Goal: Use online tool/utility: Utilize a website feature to perform a specific function

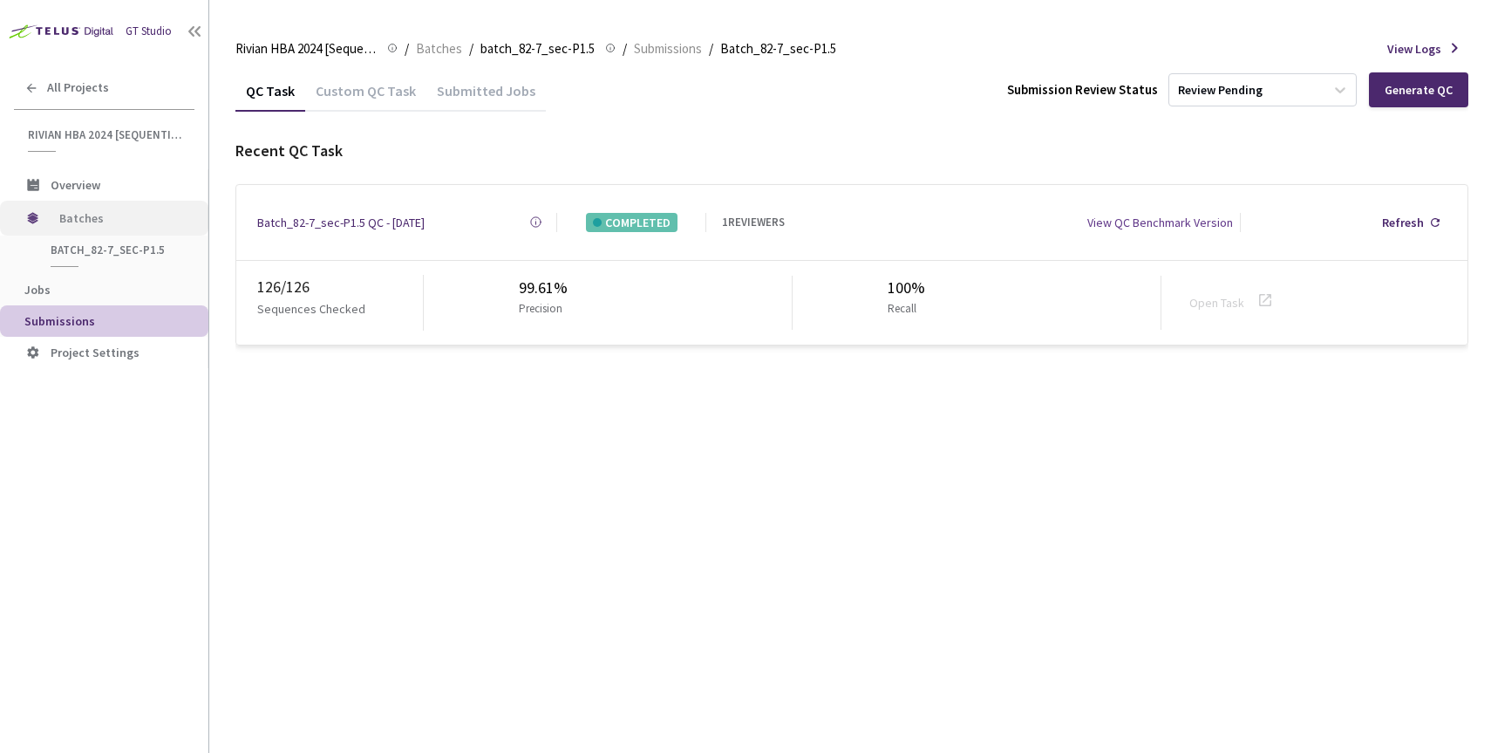
click at [79, 217] on span "Batches" at bounding box center [118, 218] width 119 height 35
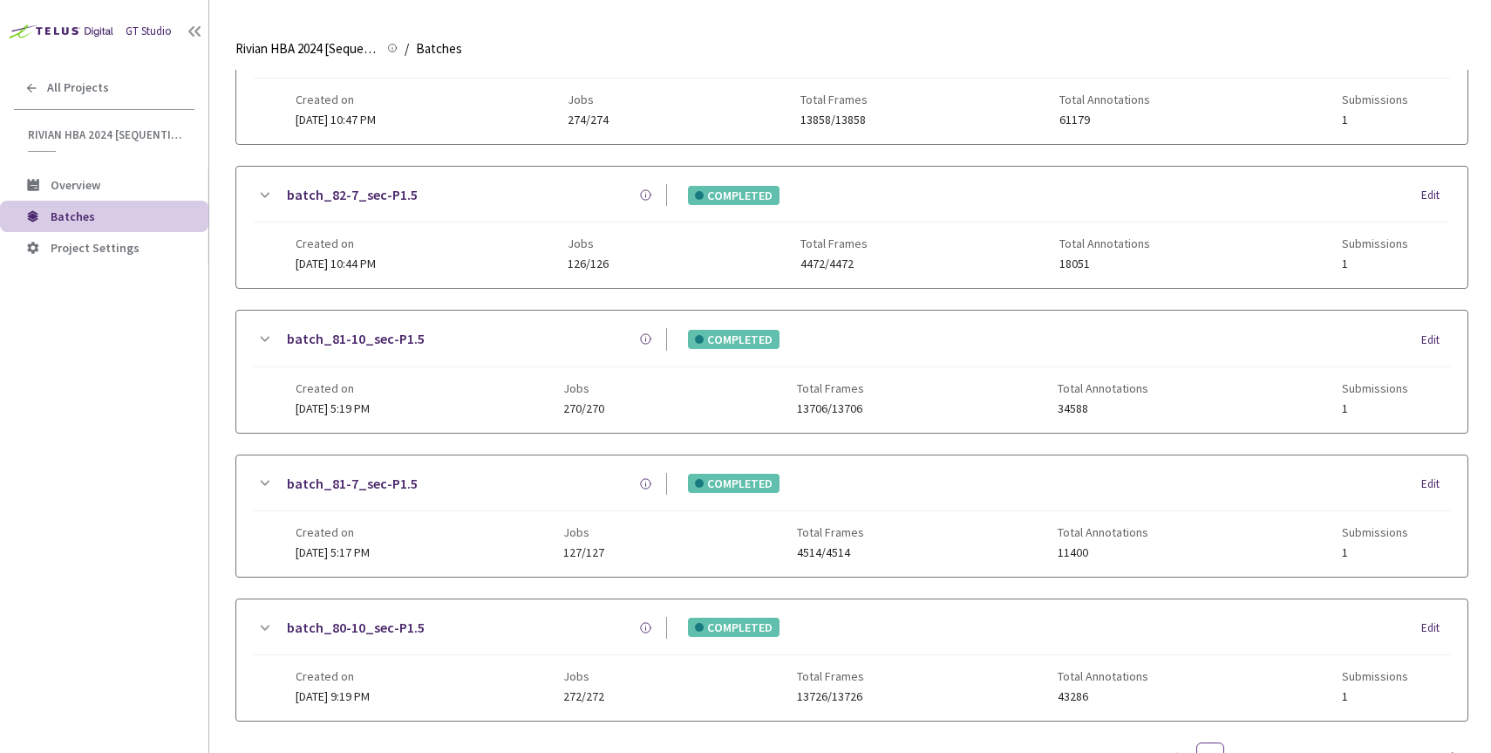
scroll to position [618, 0]
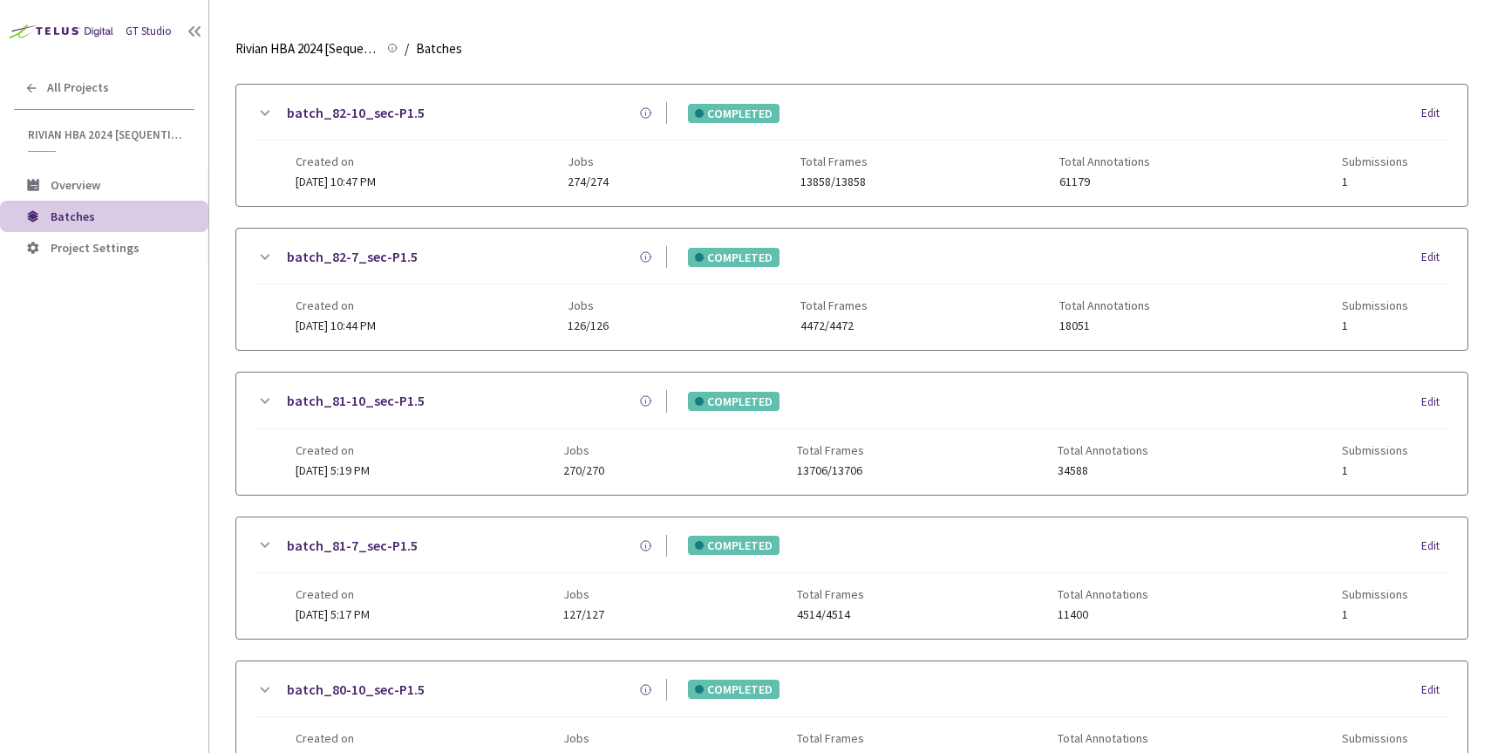
click at [366, 109] on link "batch_82-10_sec-P1.5" at bounding box center [356, 113] width 138 height 22
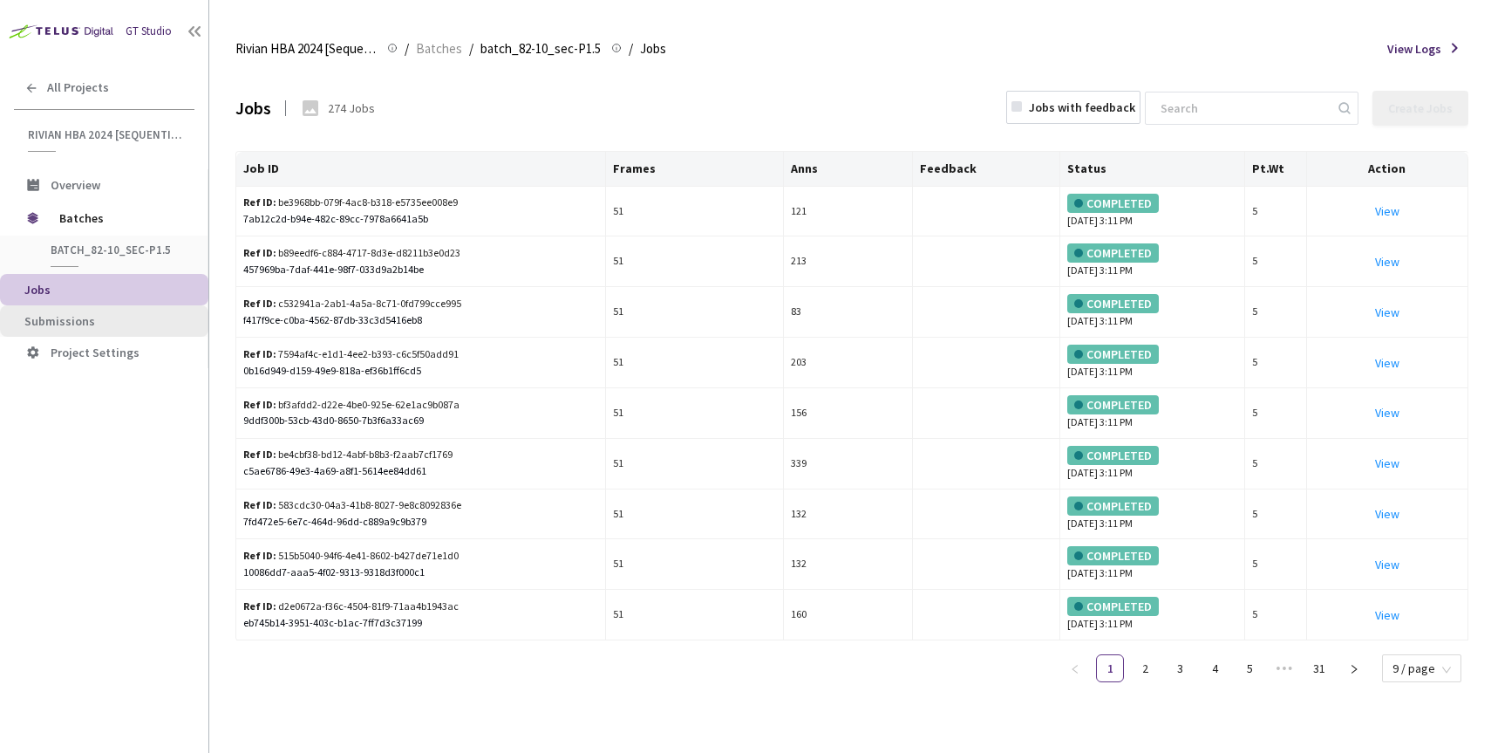
click at [79, 311] on li "Submissions" at bounding box center [104, 320] width 208 height 31
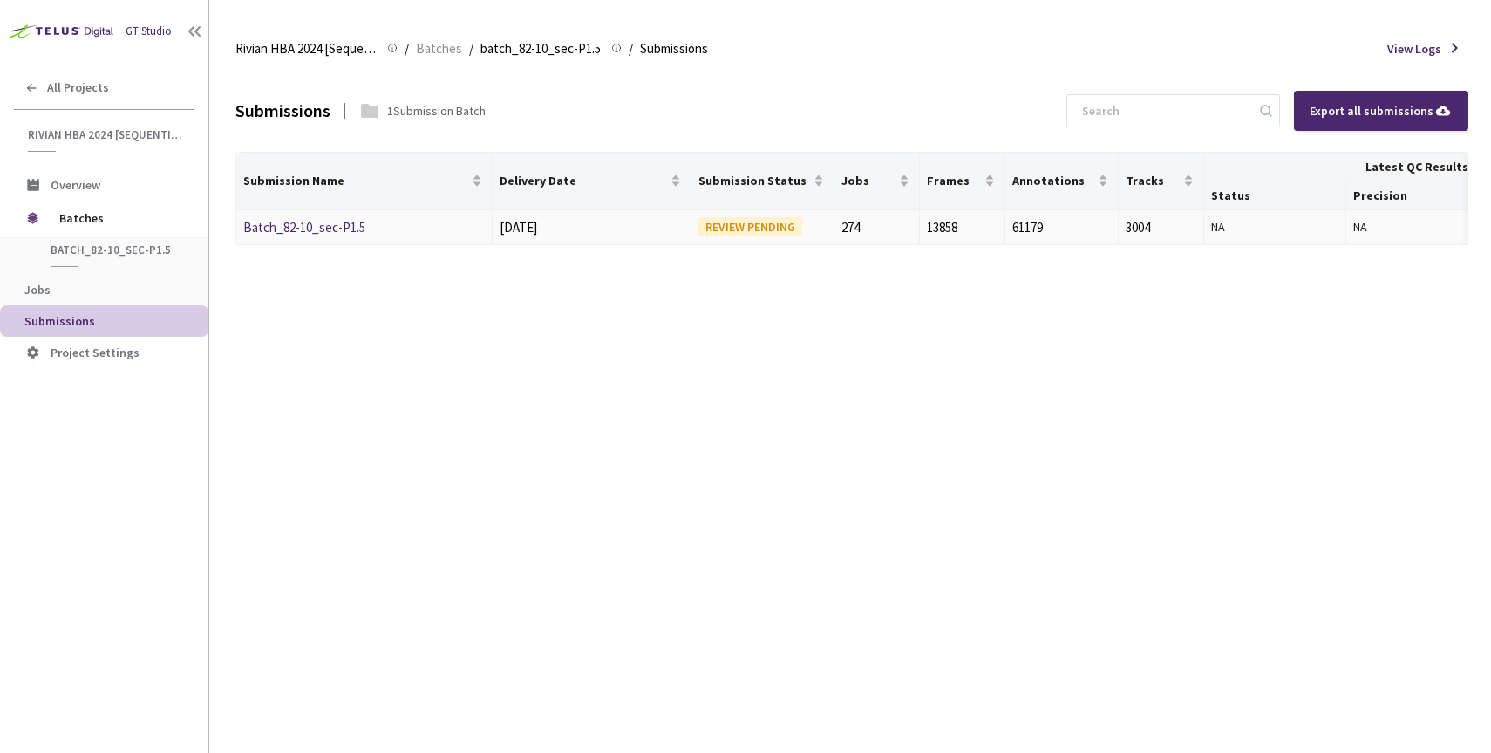
click at [313, 227] on link "Batch_82-10_sec-P1.5" at bounding box center [304, 227] width 122 height 17
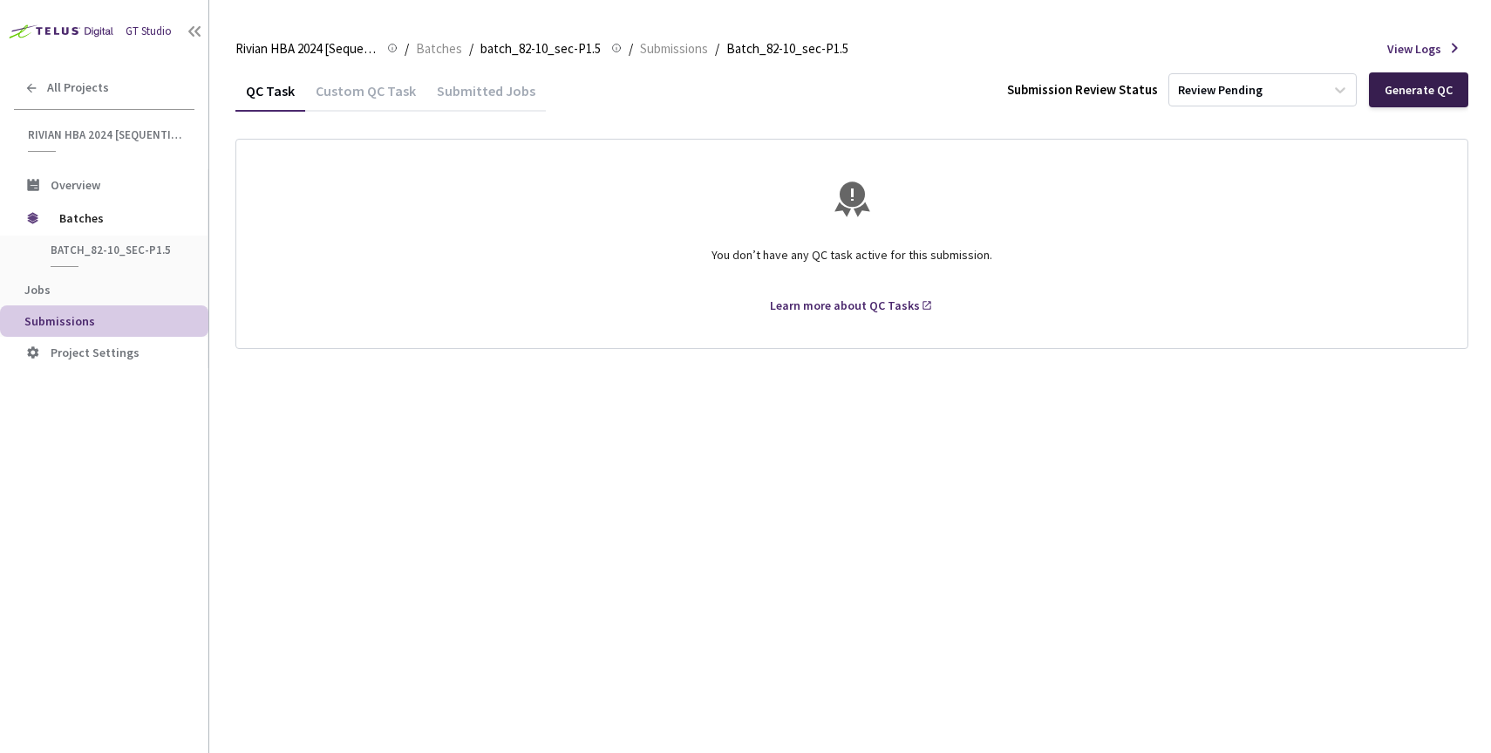
click at [1435, 91] on div "Generate QC" at bounding box center [1419, 90] width 68 height 14
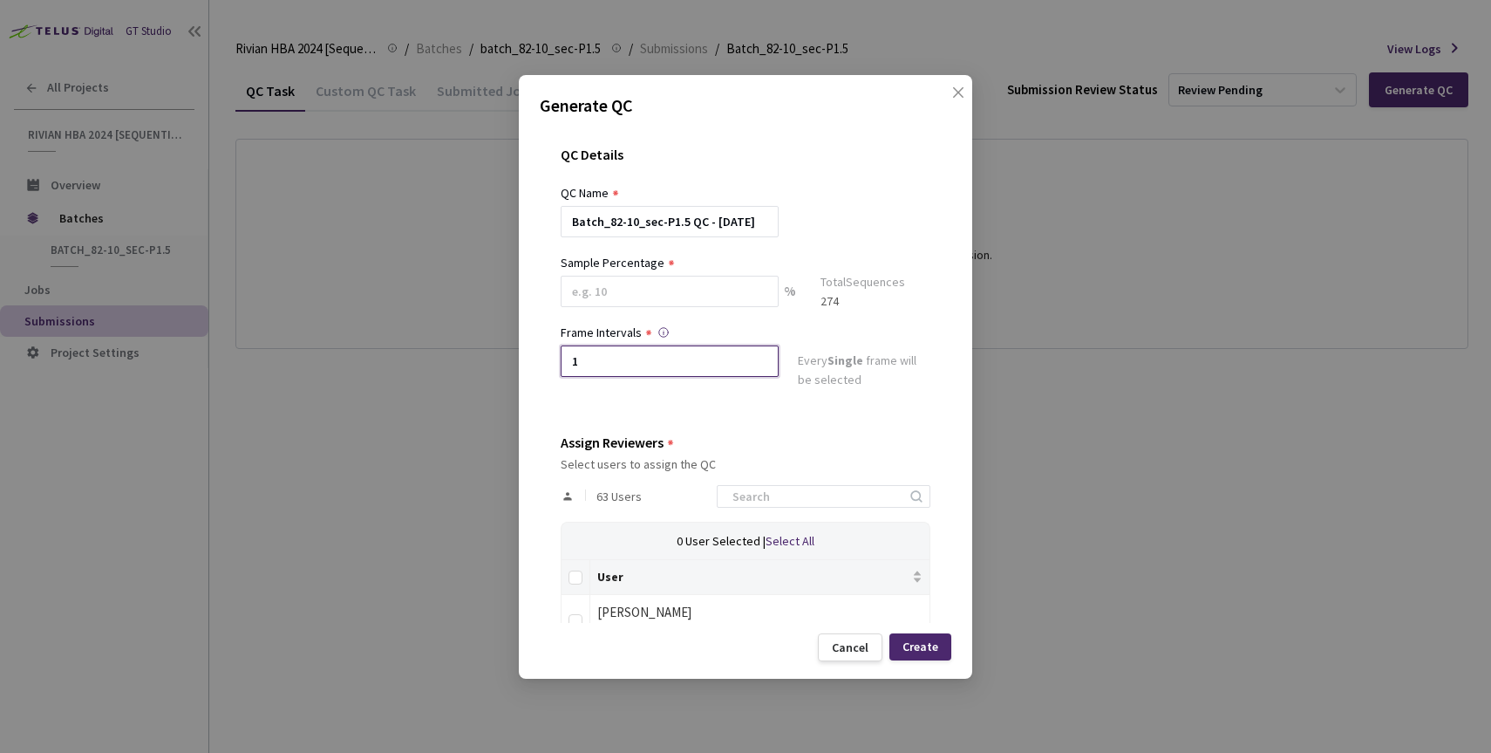
click at [636, 353] on input "1" at bounding box center [670, 360] width 218 height 31
type input "2"
click at [607, 288] on input at bounding box center [670, 291] width 218 height 31
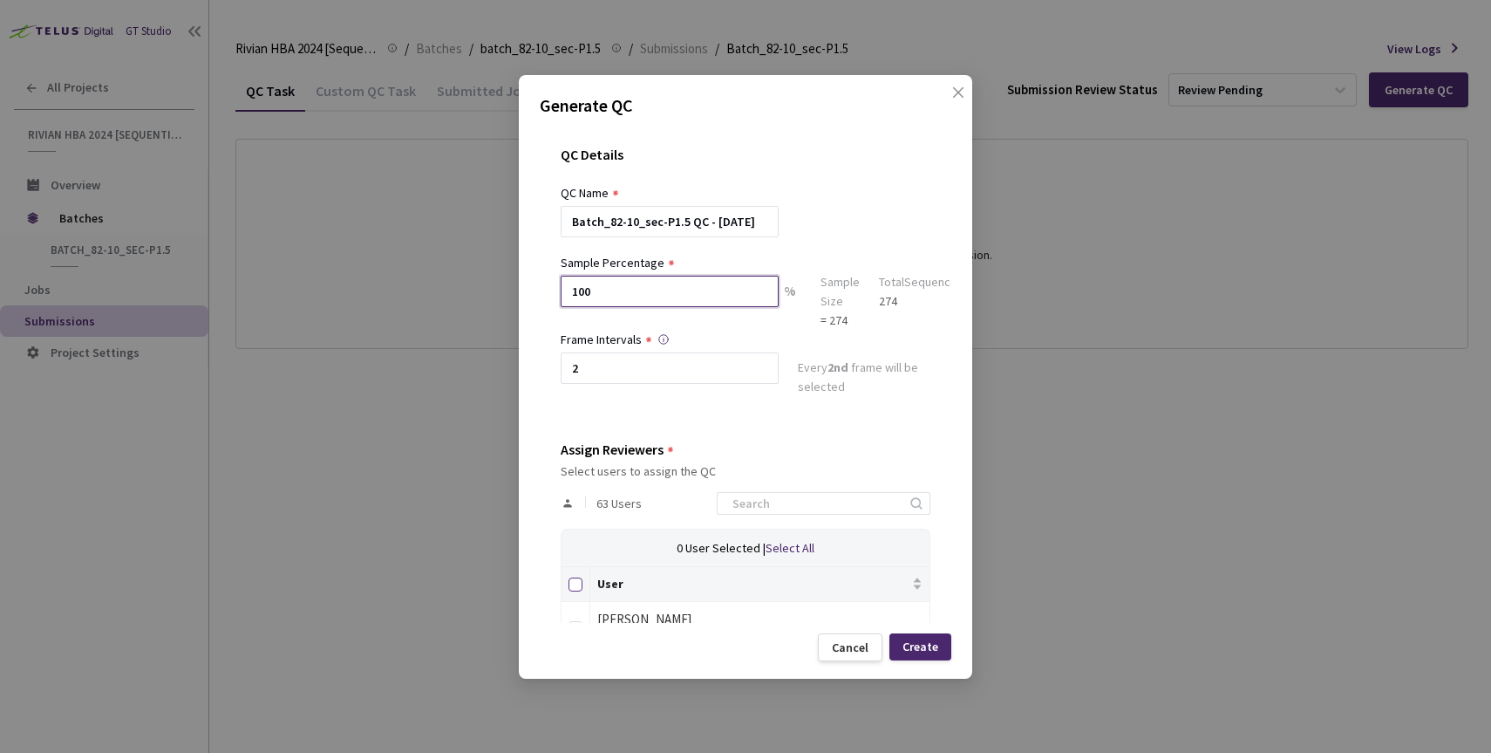
type input "100"
click at [572, 584] on input "Select all" at bounding box center [576, 584] width 14 height 14
checkbox input "true"
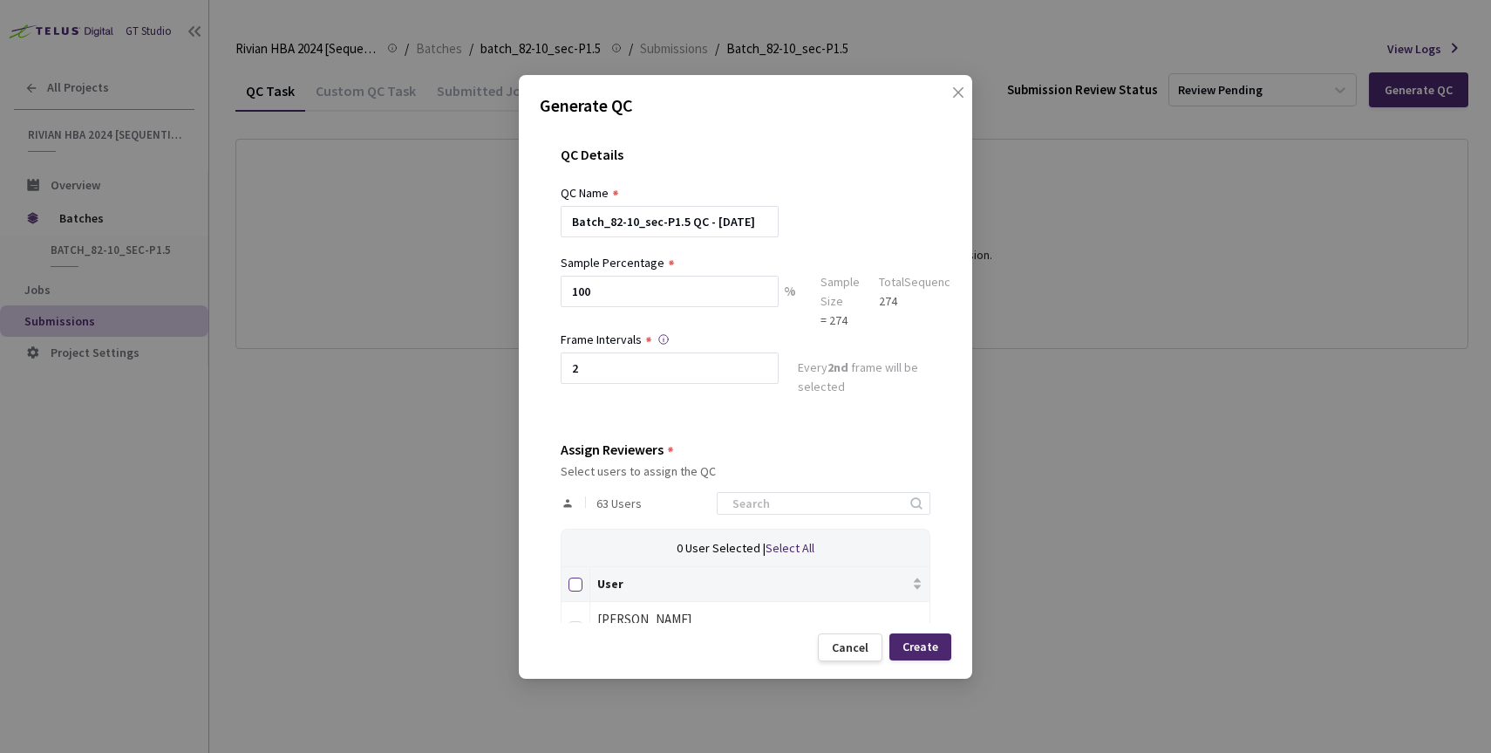
checkbox input "true"
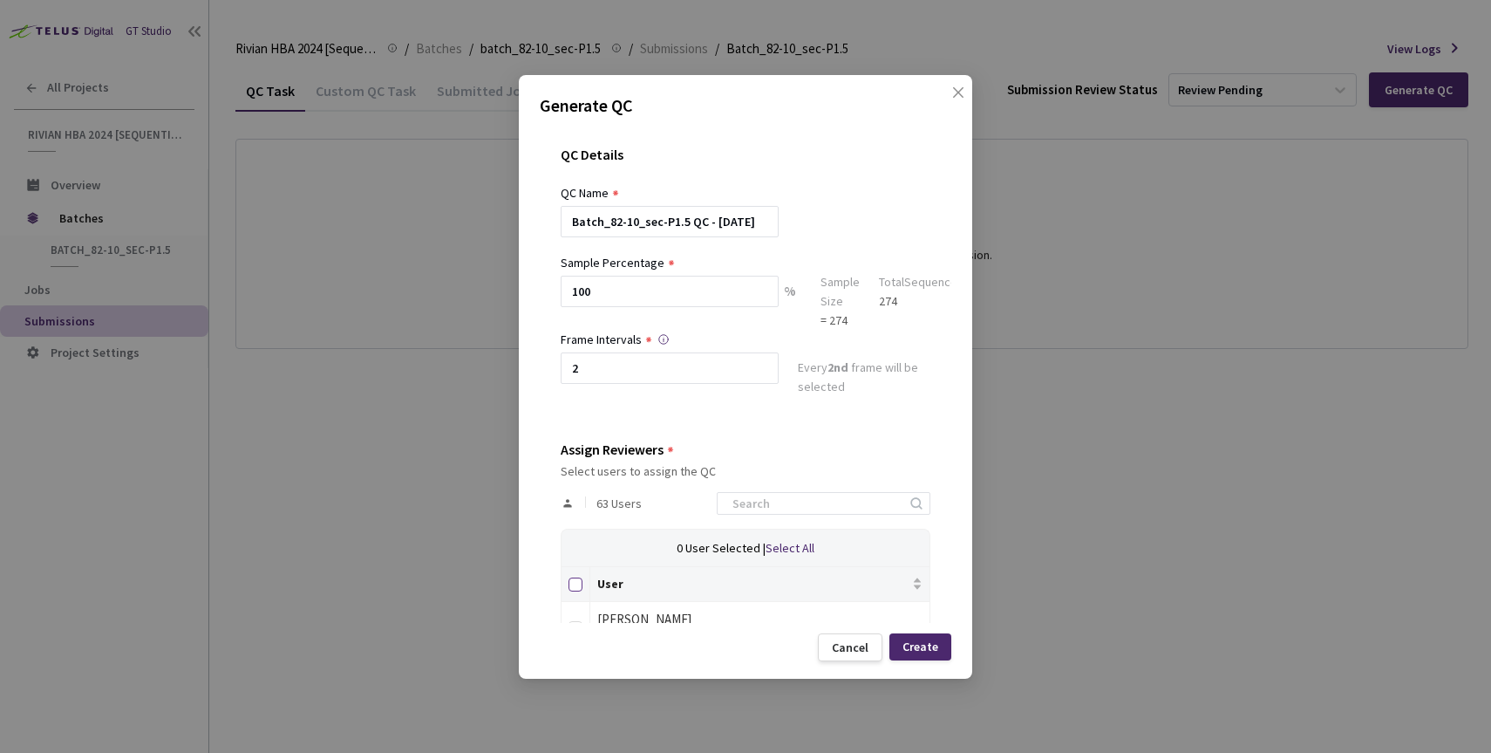
checkbox input "true"
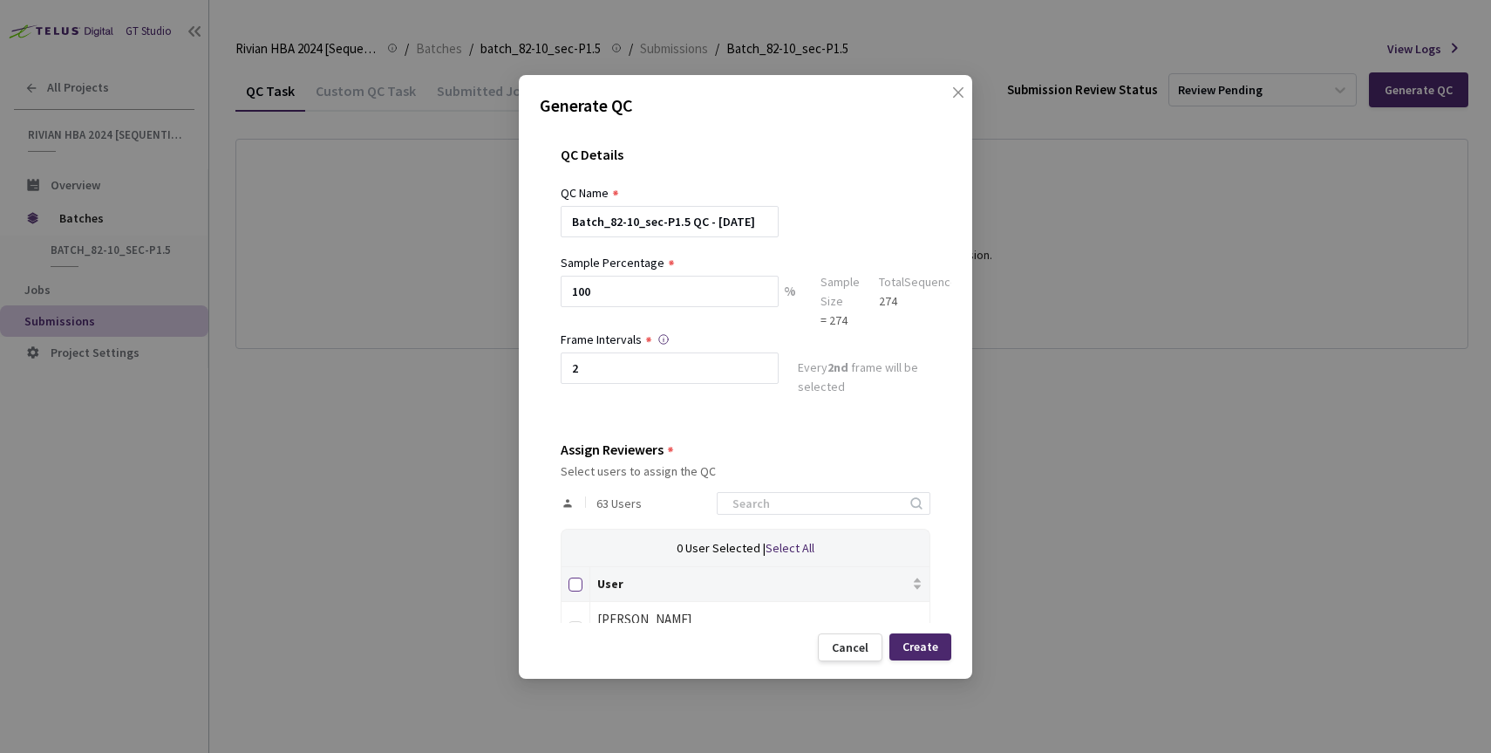
checkbox input "true"
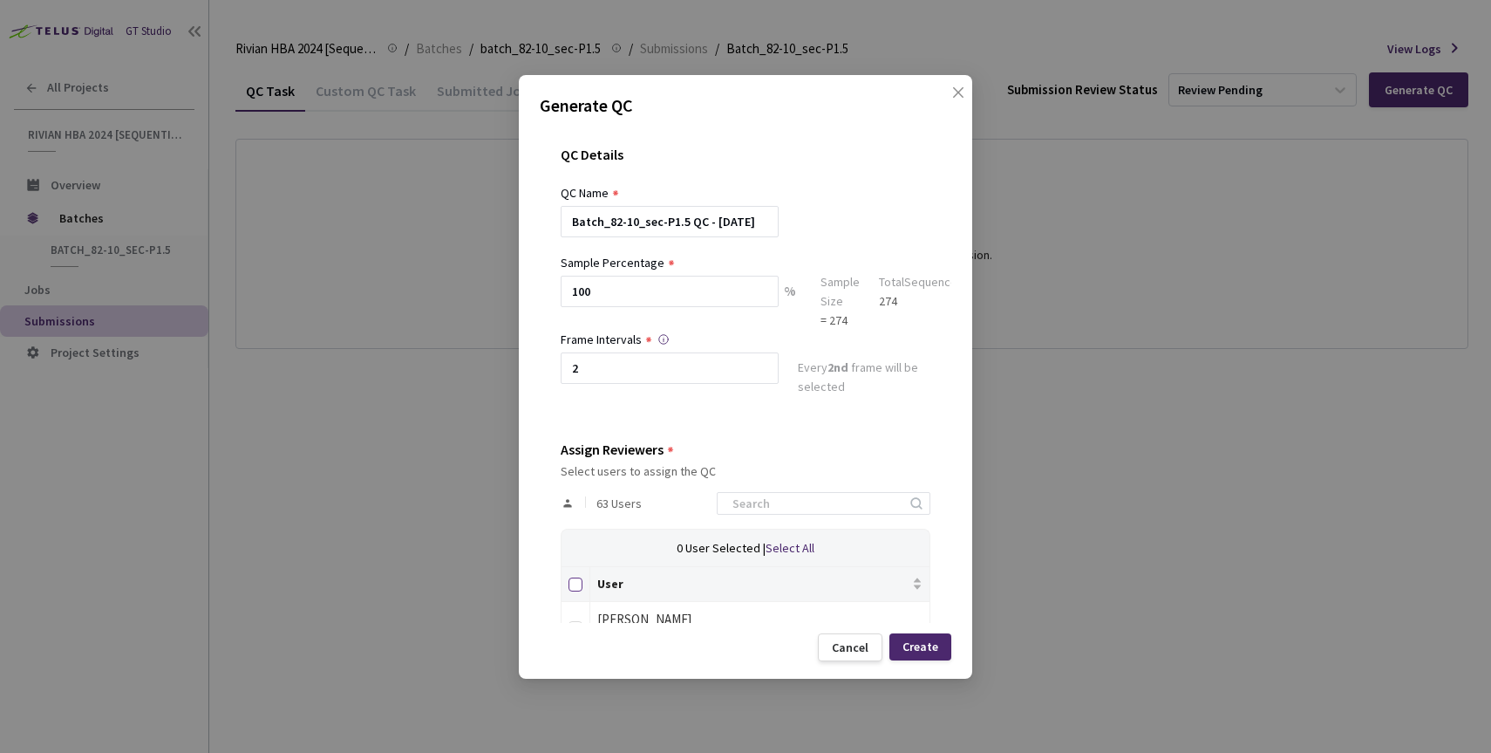
checkbox input "true"
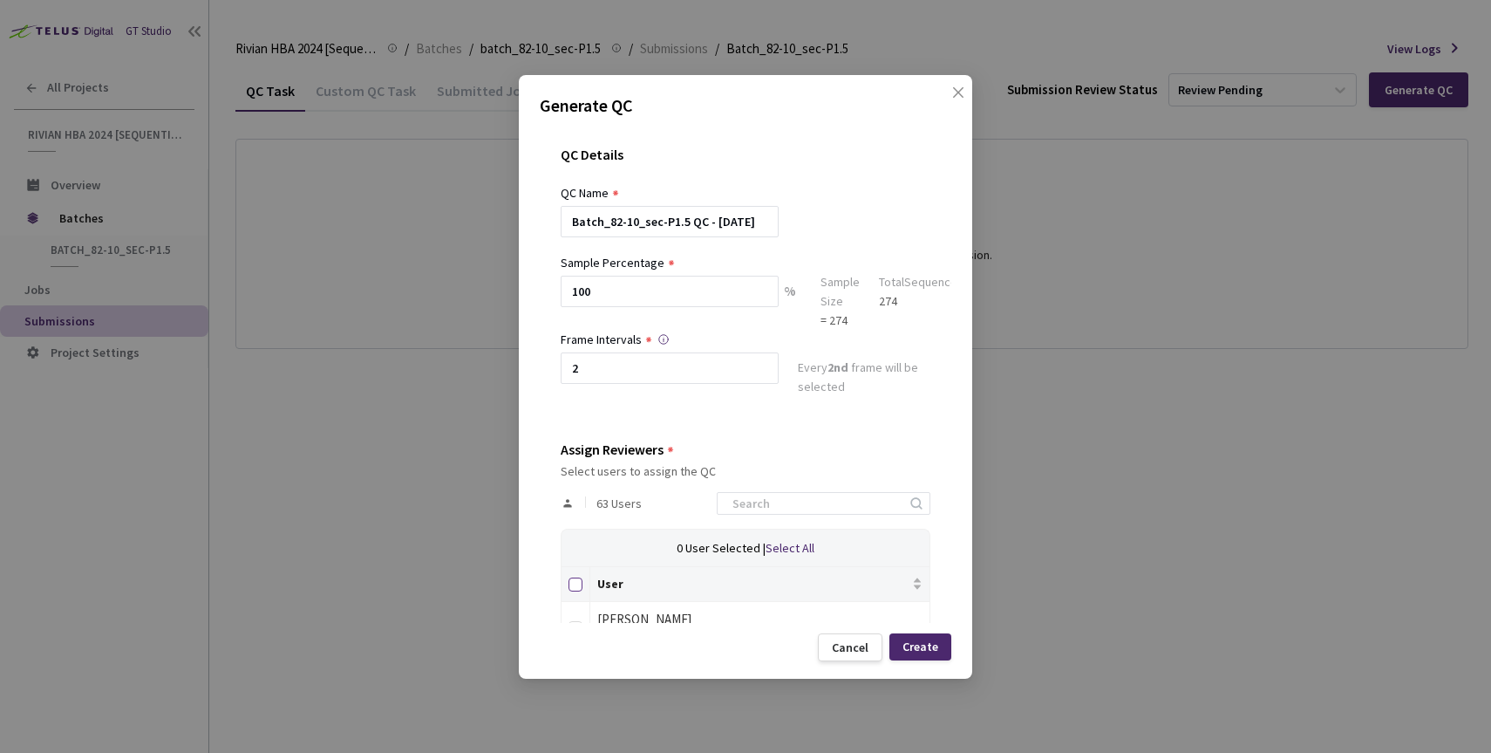
checkbox input "true"
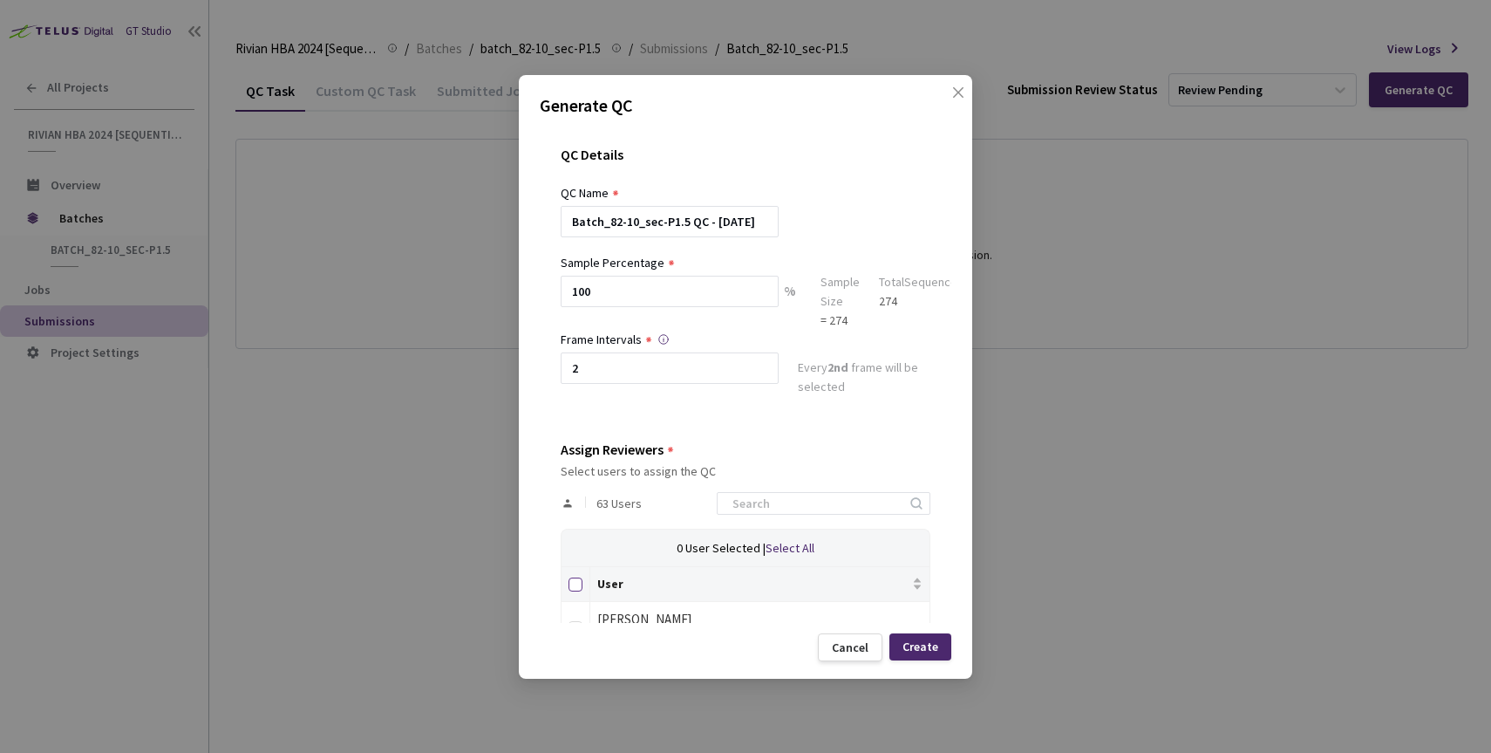
checkbox input "true"
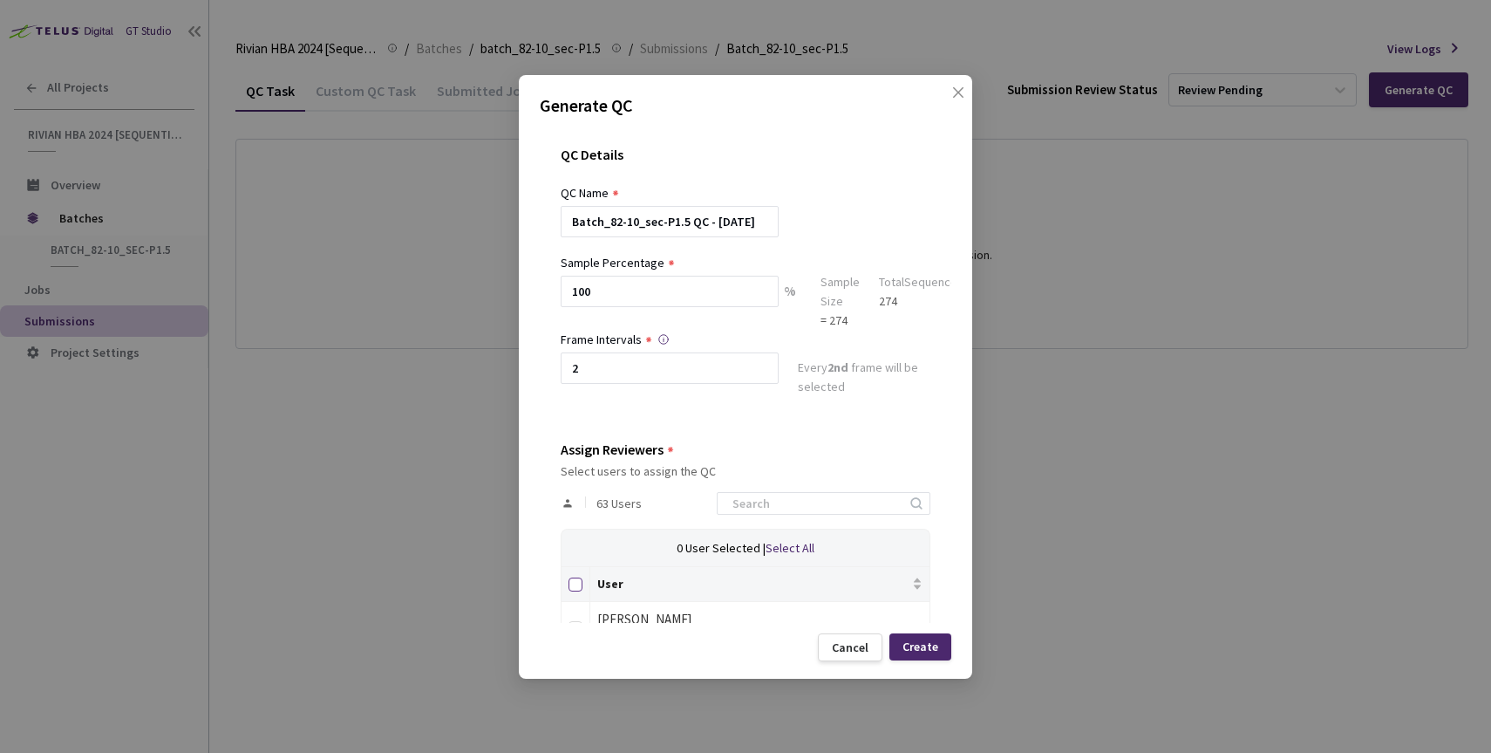
checkbox input "true"
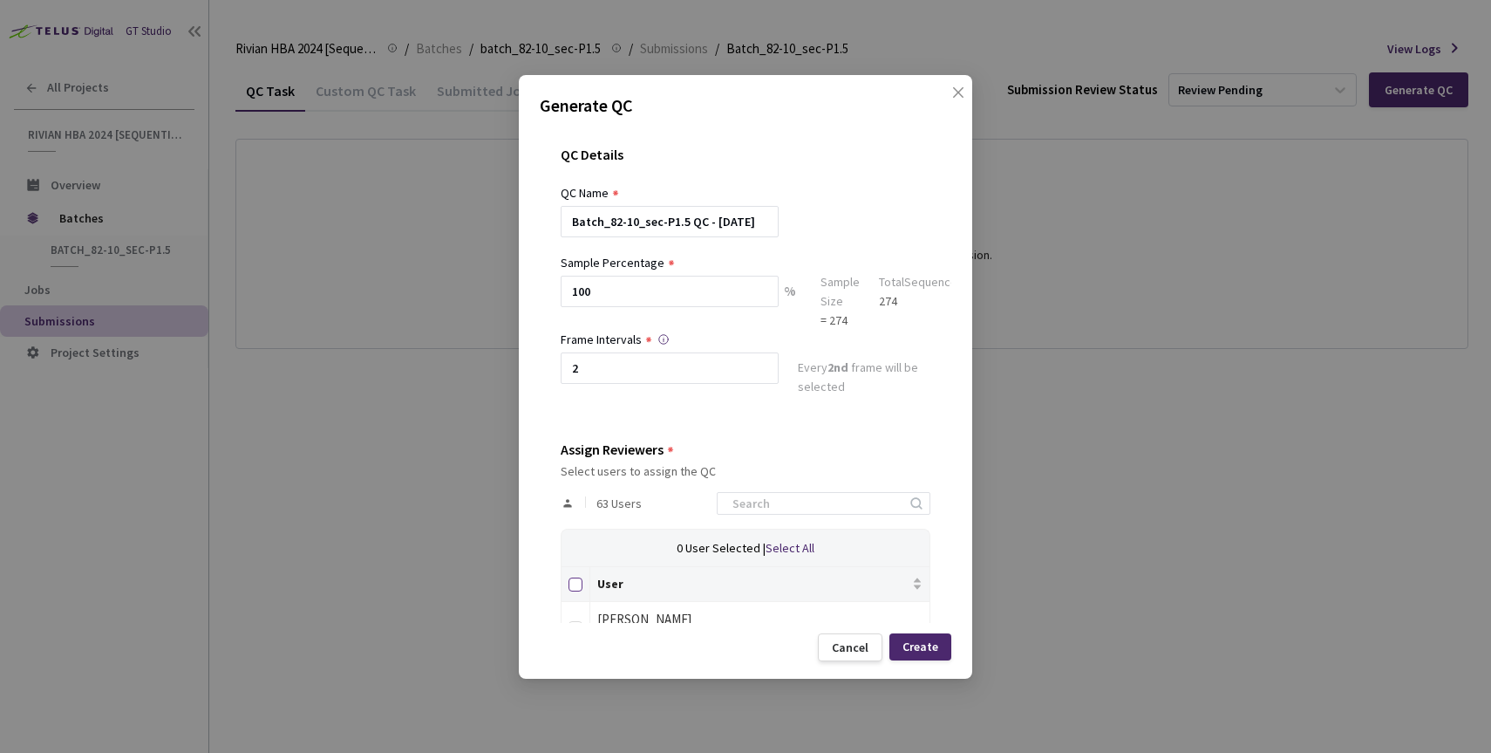
checkbox input "true"
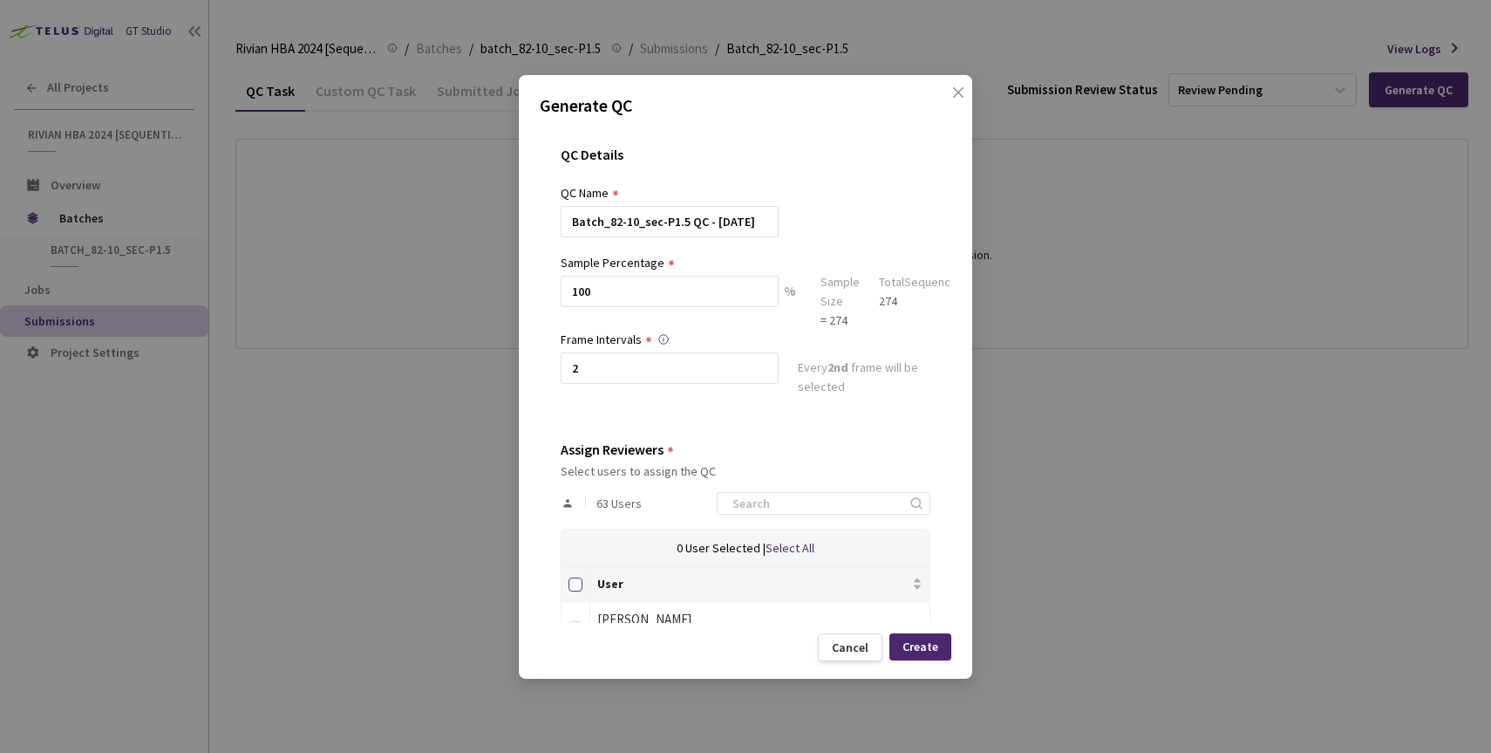
checkbox input "true"
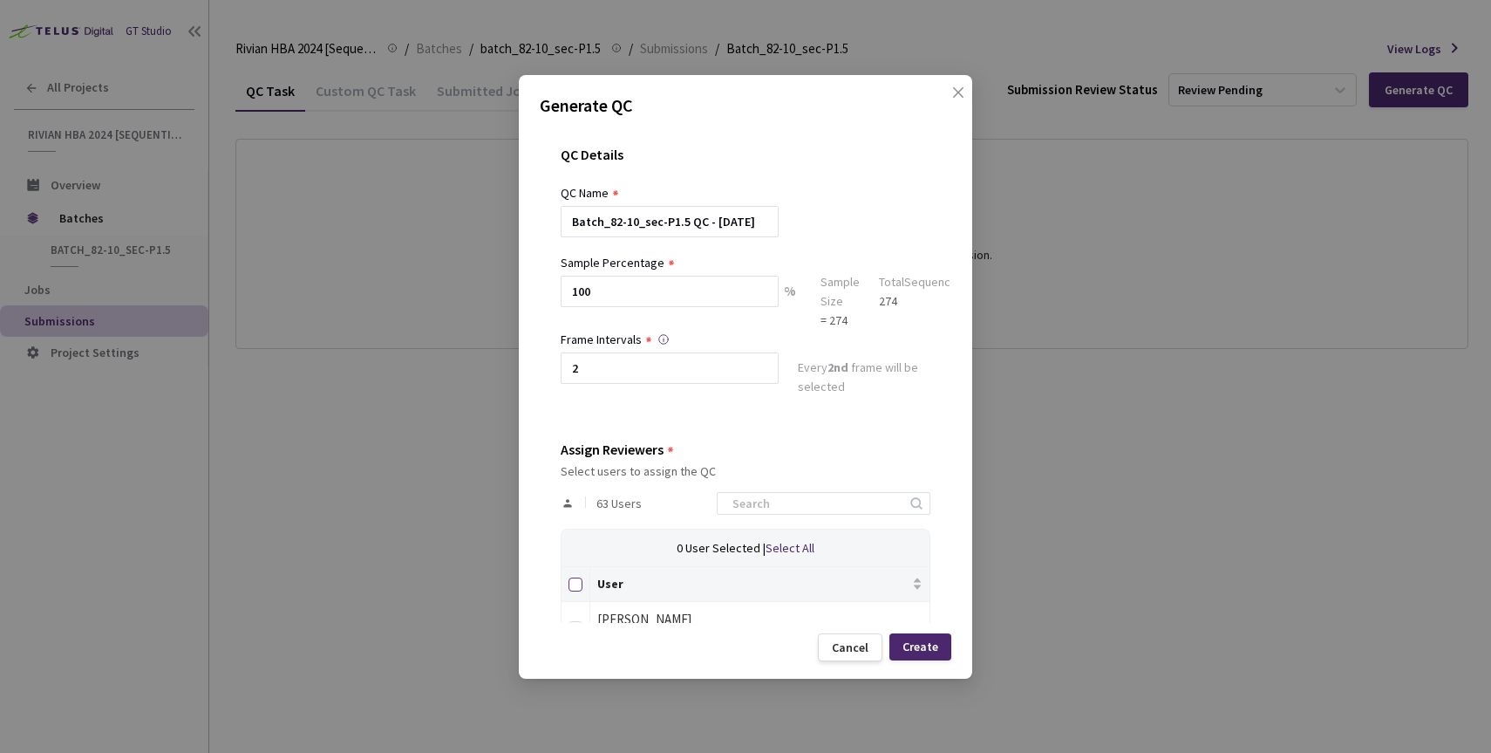
checkbox input "true"
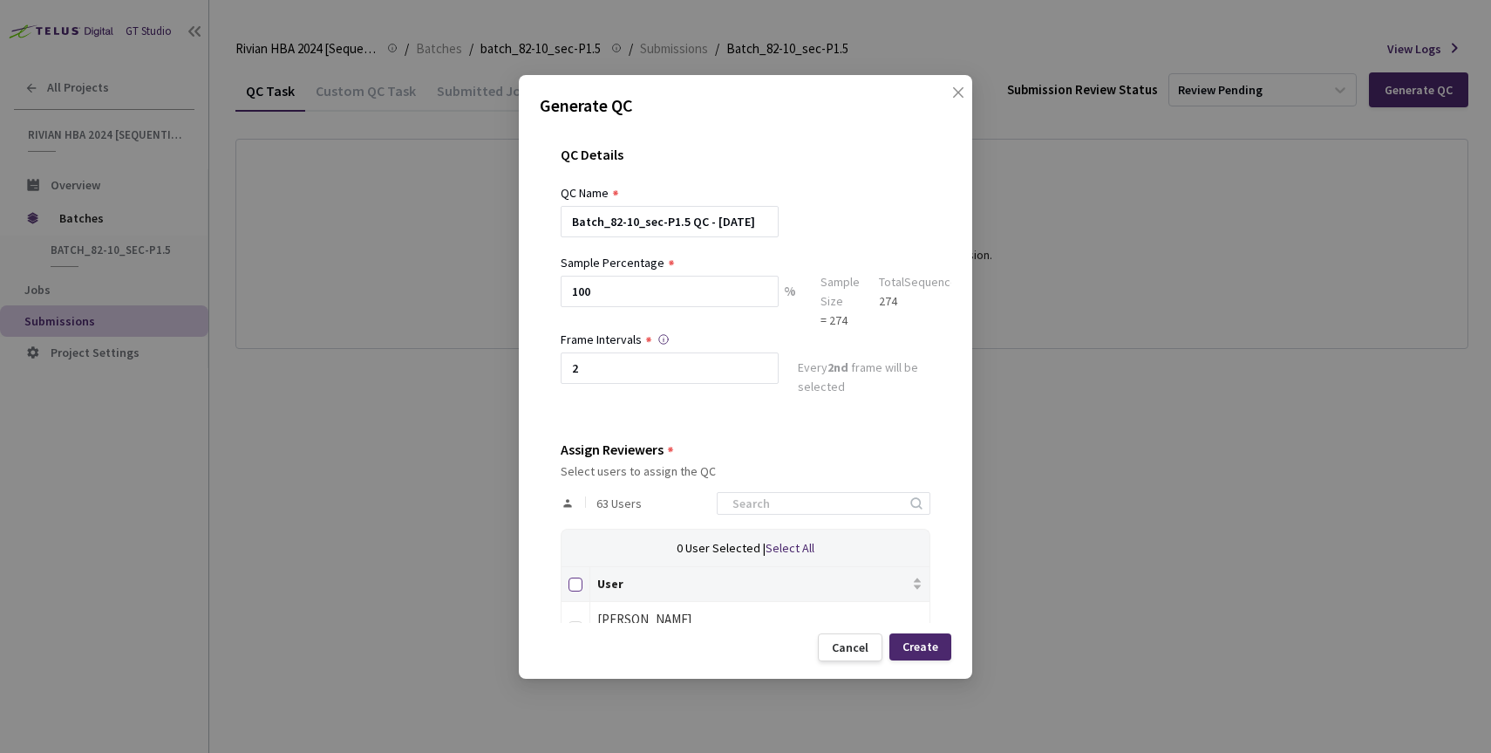
checkbox input "true"
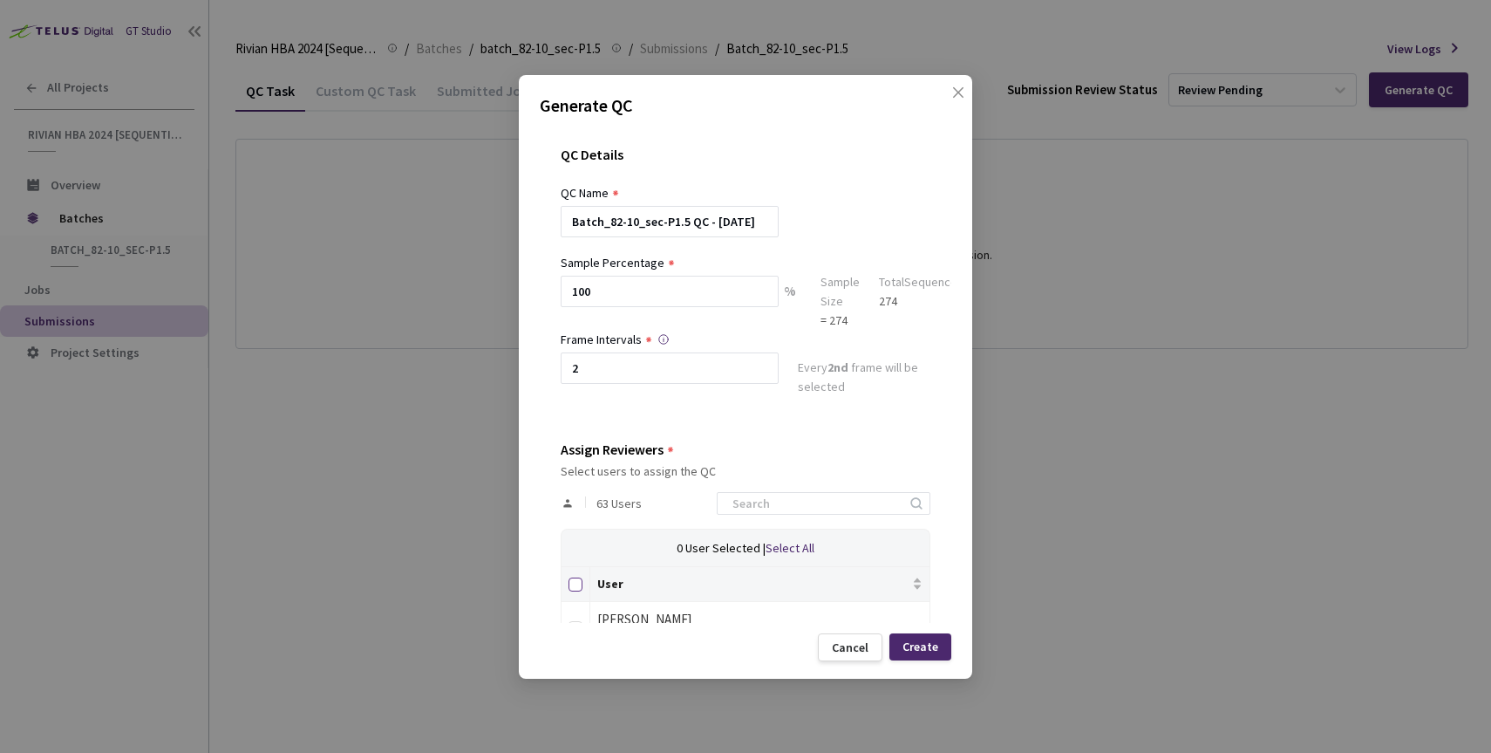
checkbox input "true"
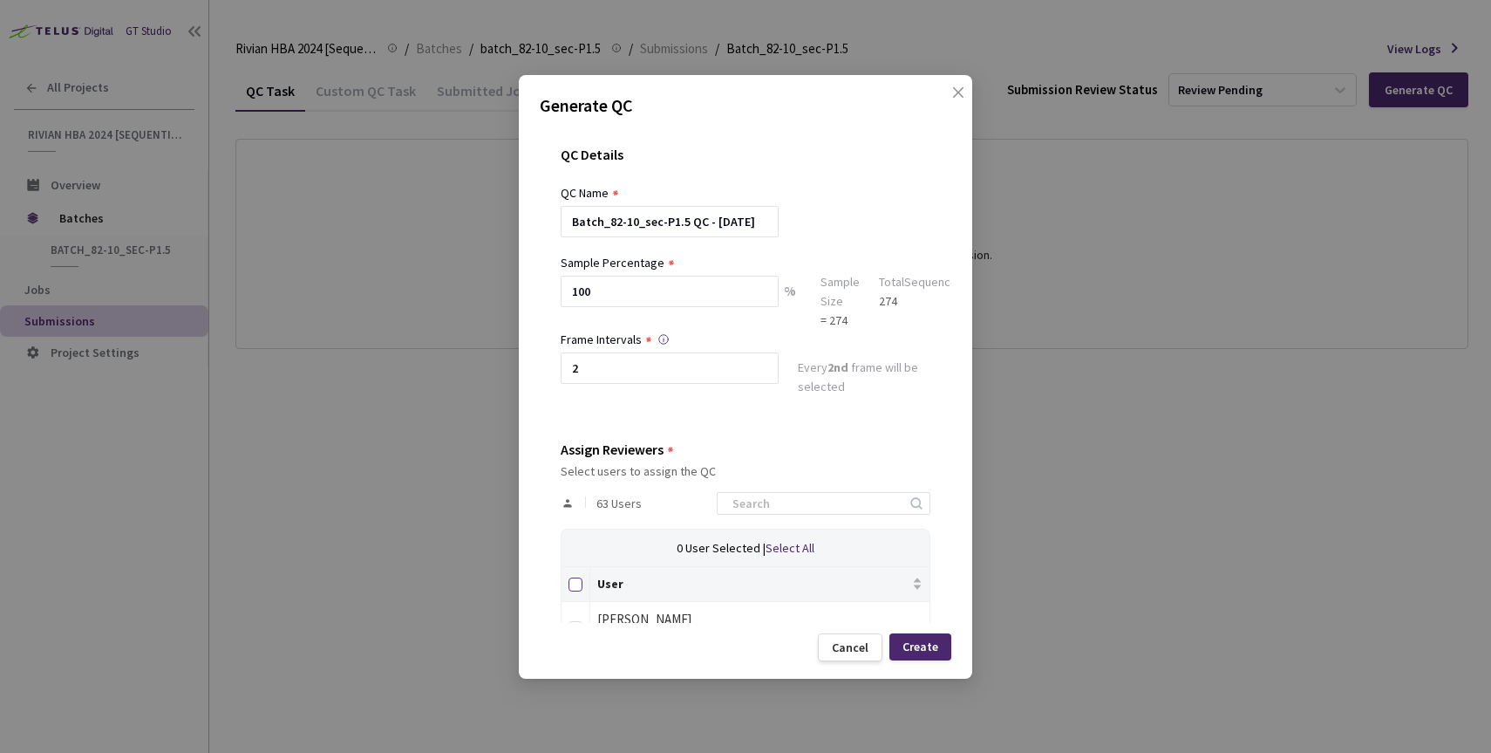
checkbox input "true"
click at [918, 643] on div "Create" at bounding box center [921, 646] width 36 height 14
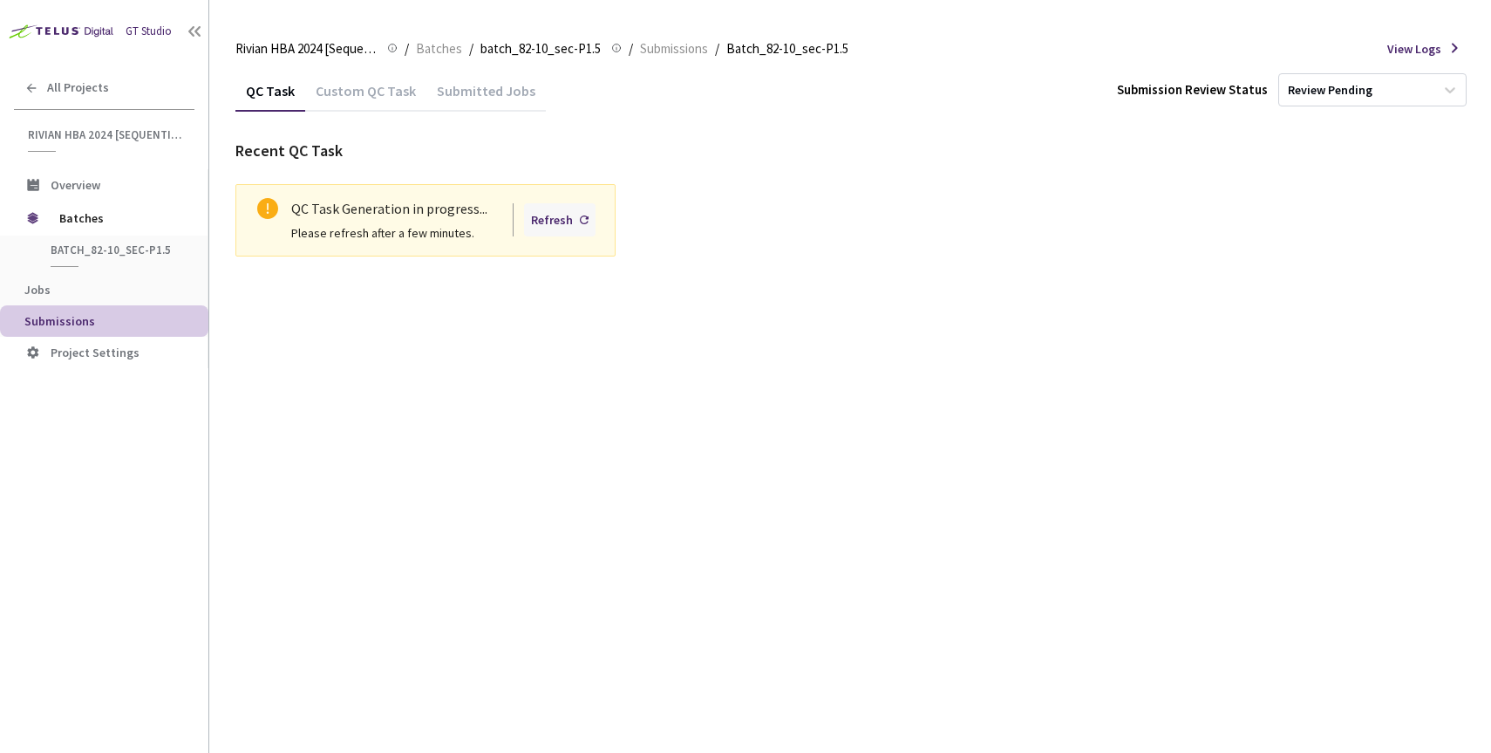
click at [550, 215] on div "Refresh" at bounding box center [552, 219] width 42 height 19
